Goal: Check status

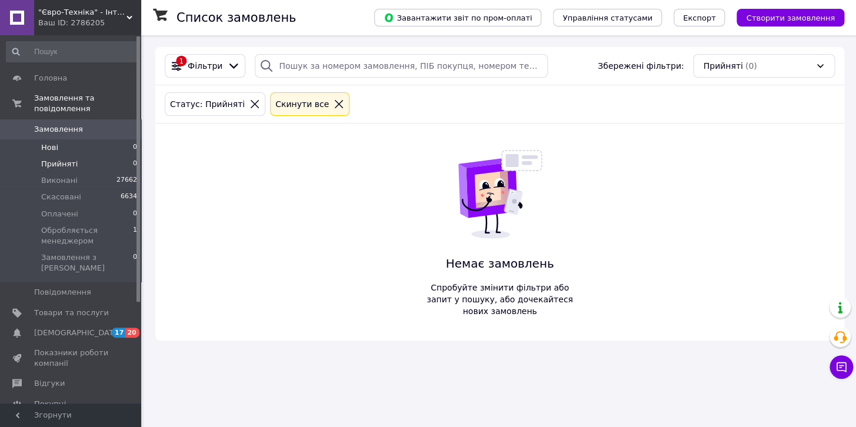
click at [61, 141] on li "Нові 0" at bounding box center [72, 147] width 144 height 16
